Goal: Navigation & Orientation: Find specific page/section

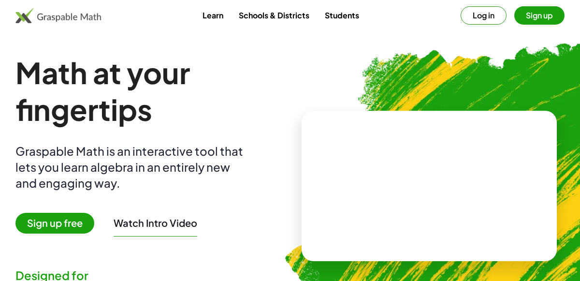
click at [482, 21] on button "Log in" at bounding box center [484, 15] width 46 height 18
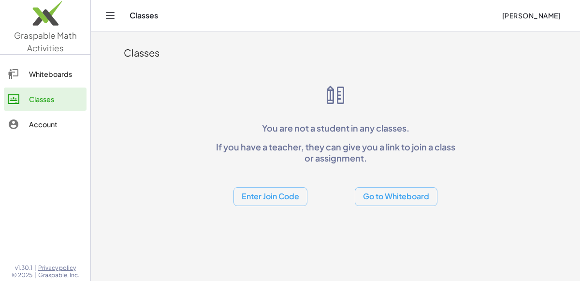
click at [36, 83] on link "Whiteboards" at bounding box center [45, 73] width 83 height 23
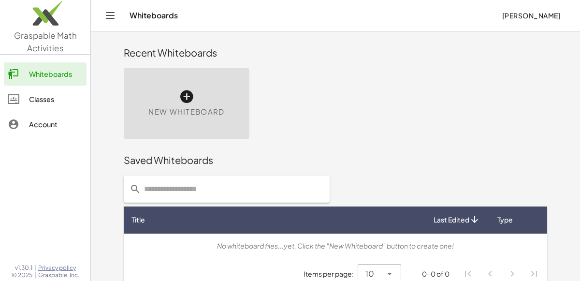
click at [45, 95] on div "Classes" at bounding box center [56, 99] width 54 height 12
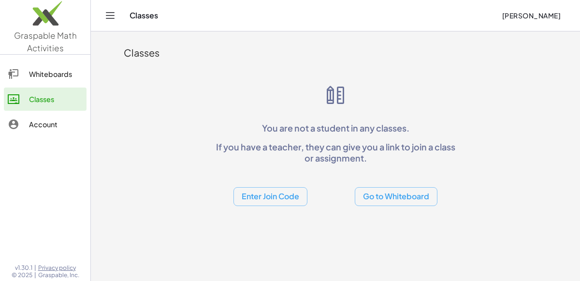
click at [98, 15] on header "Classes [PERSON_NAME]" at bounding box center [335, 15] width 489 height 31
click at [104, 14] on icon "Toggle navigation" at bounding box center [110, 16] width 12 height 12
